Goal: Navigation & Orientation: Find specific page/section

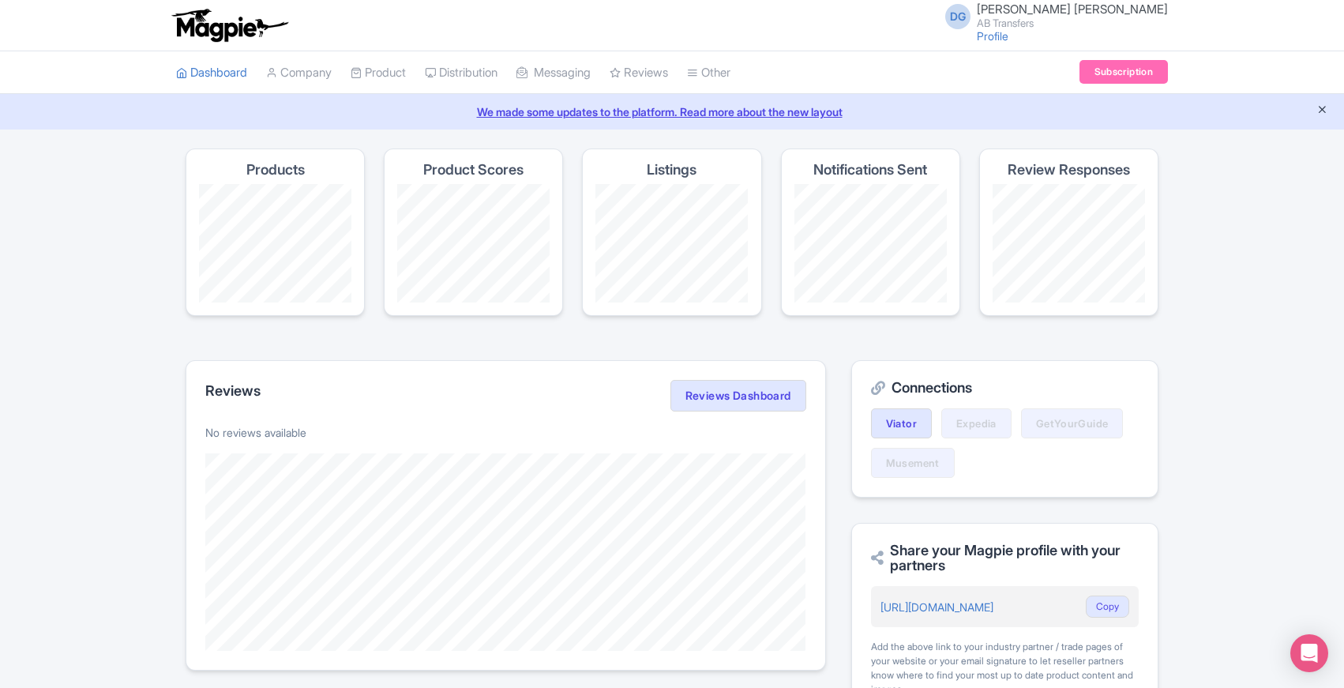
click at [1327, 111] on icon "Close announcement" at bounding box center [1323, 109] width 12 height 12
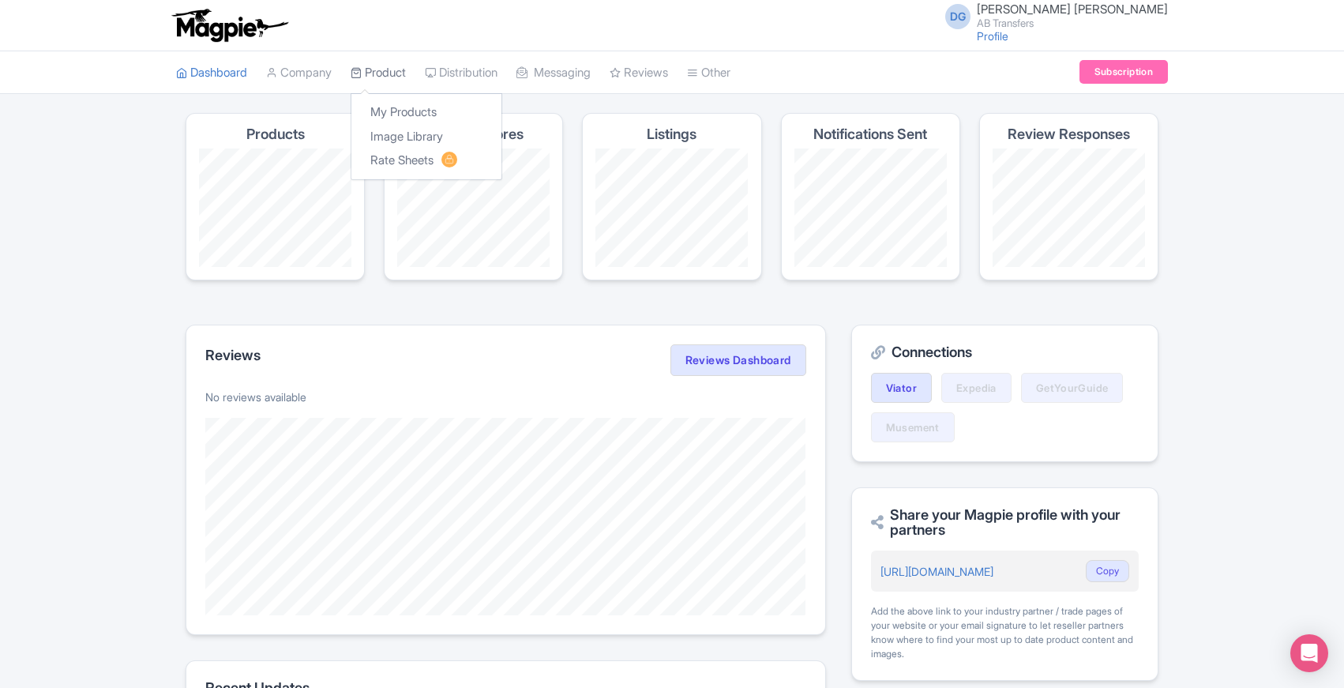
click at [402, 83] on link "Product" at bounding box center [378, 72] width 55 height 43
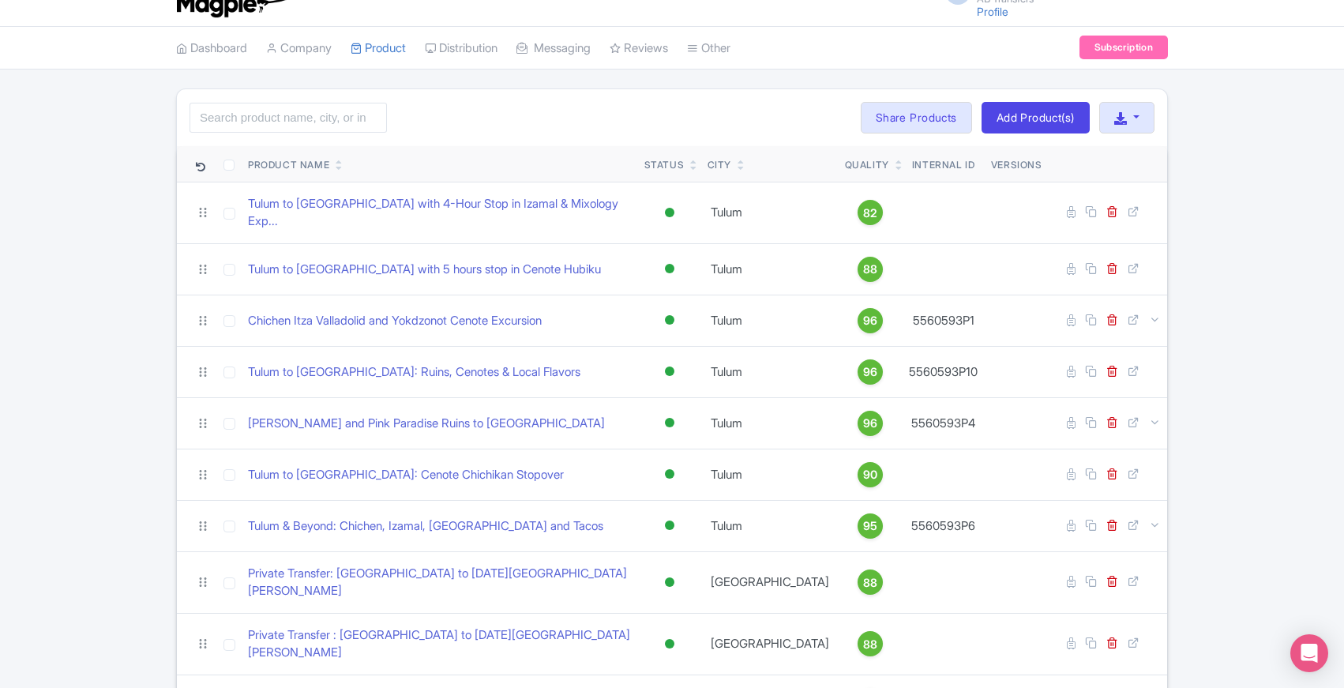
scroll to position [50, 0]
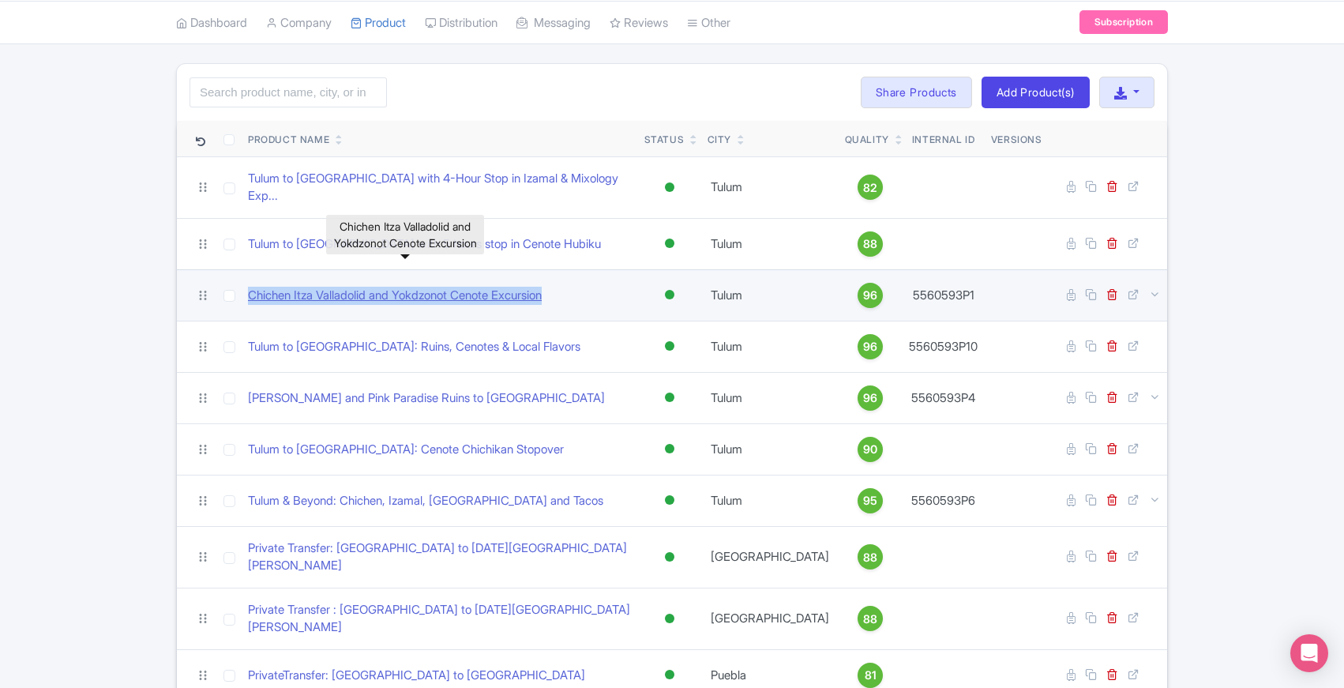
drag, startPoint x: 576, startPoint y: 287, endPoint x: 250, endPoint y: 283, distance: 325.4
click at [250, 287] on div "Chichen Itza Valladolid and Yokdzonot Cenote Excursion" at bounding box center [440, 296] width 384 height 18
copy link "Chichen Itza Valladolid and Yokdzonot Cenote Excursion"
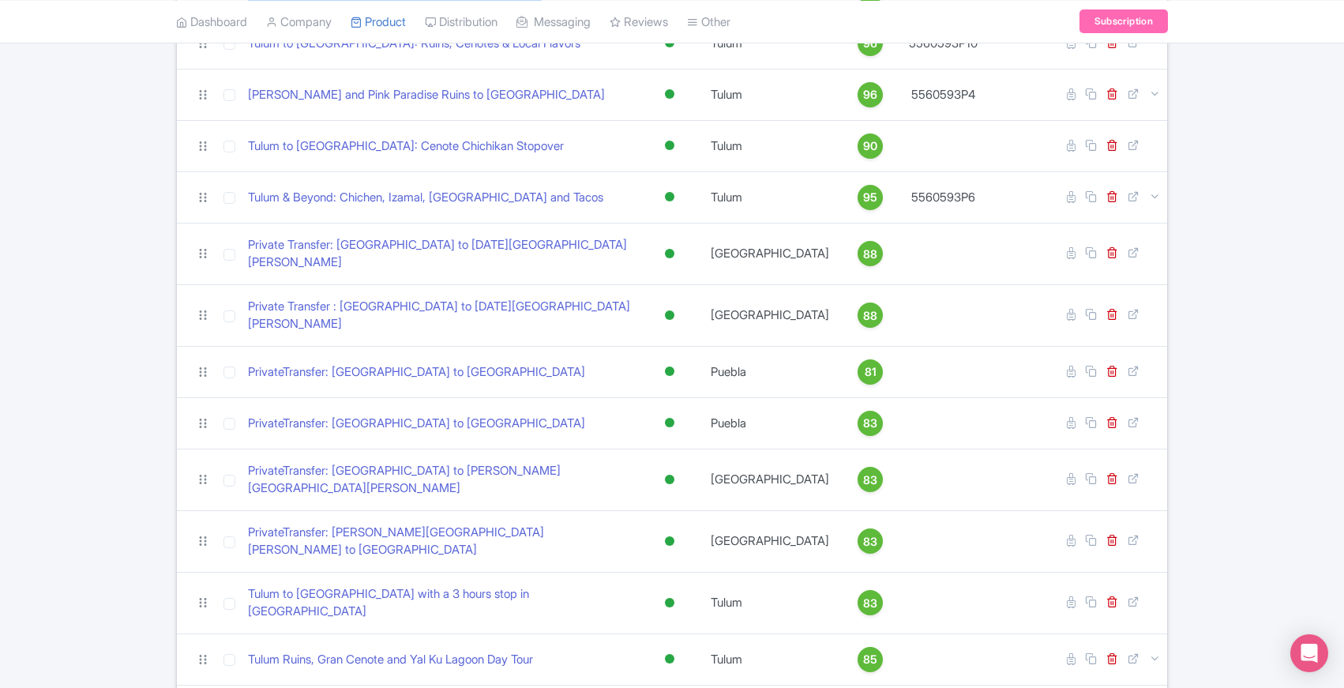
scroll to position [0, 0]
